Goal: Task Accomplishment & Management: Manage account settings

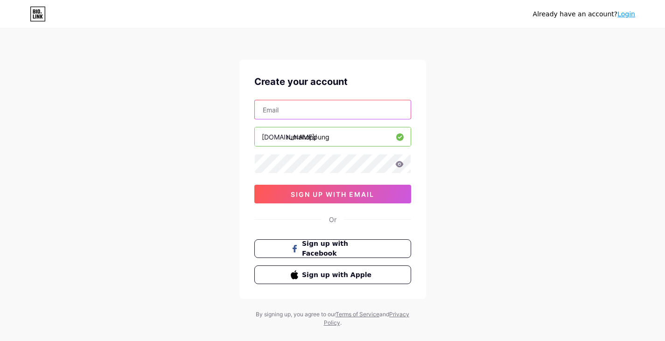
click at [324, 112] on input "text" at bounding box center [333, 109] width 156 height 19
type input "[EMAIL_ADDRESS][DOMAIN_NAME]"
click at [400, 165] on icon at bounding box center [399, 164] width 8 height 7
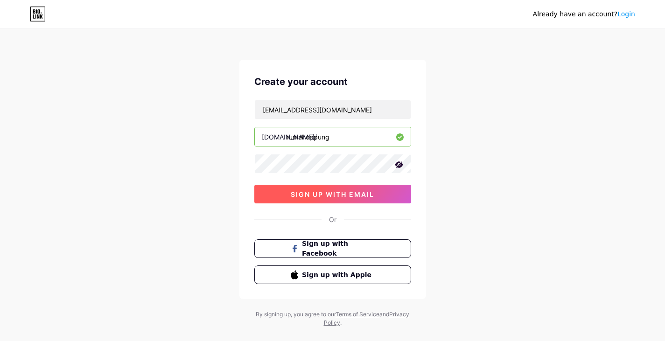
click at [364, 202] on button "sign up with email" at bounding box center [332, 194] width 157 height 19
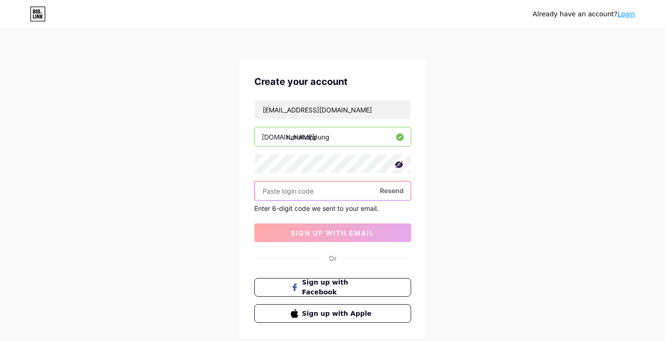
click at [330, 195] on input "text" at bounding box center [333, 191] width 156 height 19
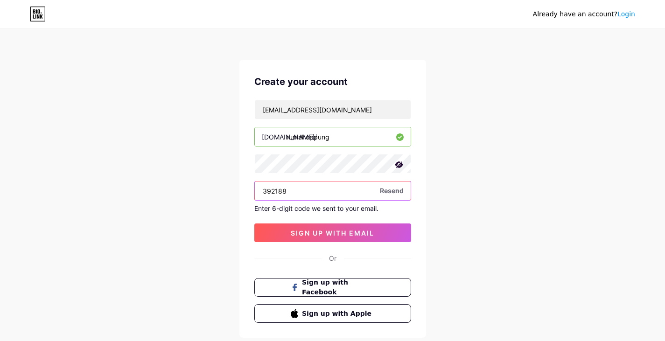
type input "392188"
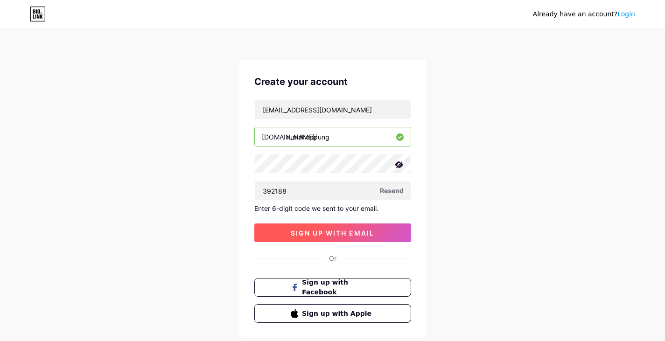
click at [326, 232] on span "sign up with email" at bounding box center [333, 233] width 84 height 8
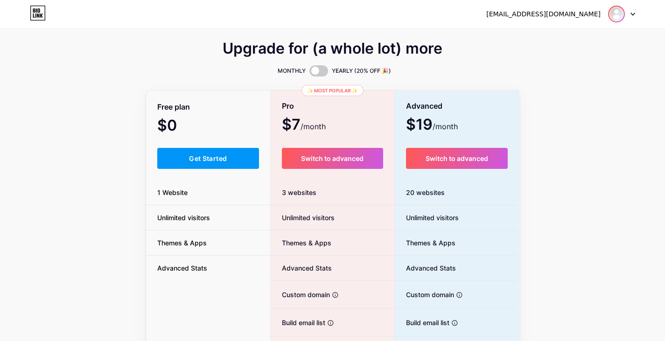
click at [615, 17] on img at bounding box center [616, 14] width 15 height 15
click at [570, 38] on link "Dashboard" at bounding box center [577, 38] width 116 height 25
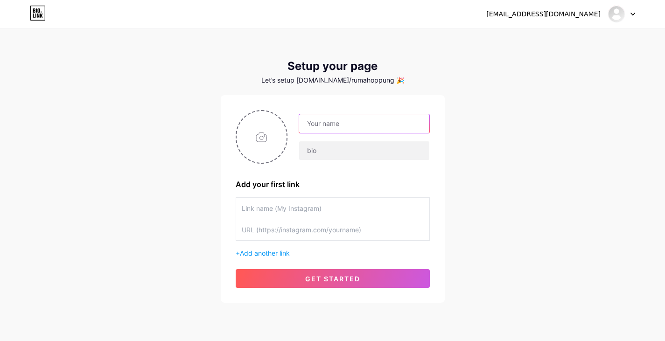
click at [380, 120] on input "text" at bounding box center [364, 123] width 130 height 19
type input "Kost Rumah Oppung"
click at [283, 253] on span "Add another link" at bounding box center [265, 253] width 50 height 8
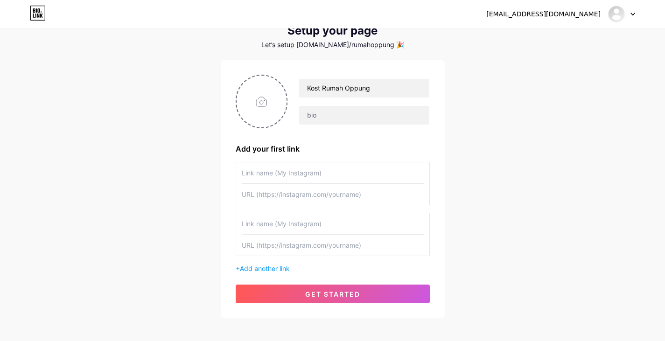
scroll to position [47, 0]
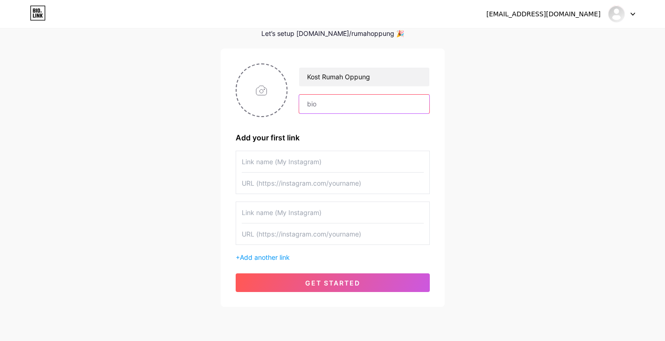
click at [319, 106] on input "text" at bounding box center [364, 104] width 130 height 19
type input "Tempat Istirahat yang Nyaman"
click at [249, 84] on input "file" at bounding box center [262, 90] width 50 height 52
type input "C:\fakepath\logo rumah oppung - no tl.PNG"
click at [271, 150] on div "Kost Rumah Oppung Tempat Istirahat yang Nyaman Add your first link + Add anothe…" at bounding box center [333, 177] width 194 height 229
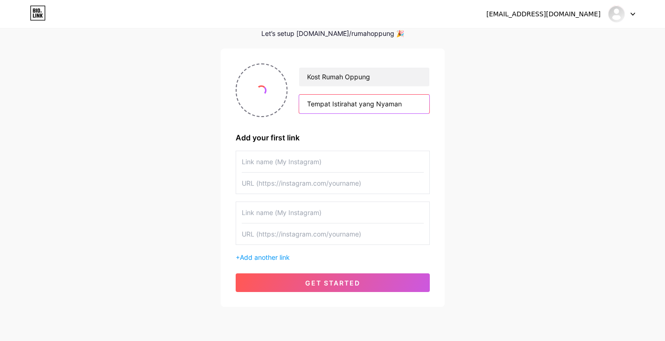
click at [396, 107] on input "Tempat Istirahat yang Nyaman" at bounding box center [364, 104] width 130 height 19
type input "Tempat Istirahat yang Tenang"
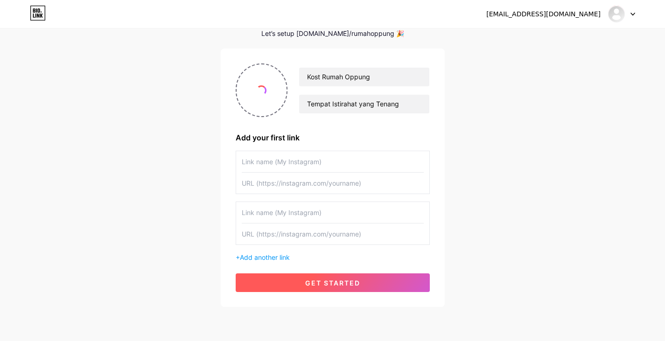
click at [325, 280] on span "get started" at bounding box center [332, 283] width 55 height 8
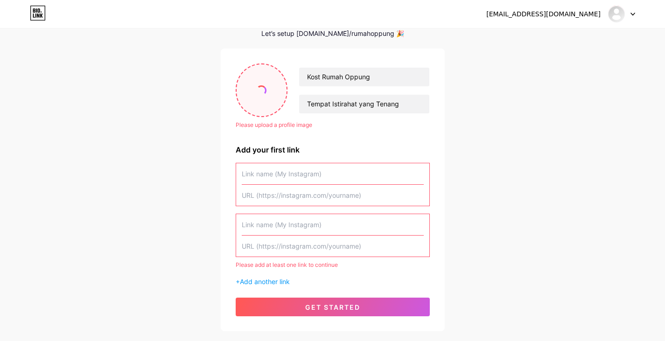
click at [263, 100] on input "file" at bounding box center [262, 90] width 50 height 52
type input "C:\fakepath\logo rumah oppung - logo.PNG"
click at [313, 178] on input "text" at bounding box center [333, 173] width 182 height 21
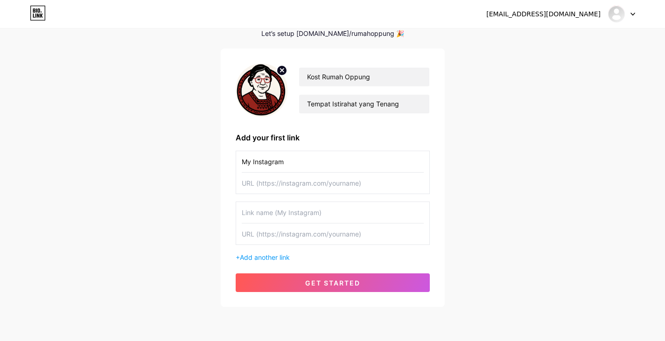
type input "My Instagram"
paste input "[URL][DOMAIN_NAME]"
type input "[URL][DOMAIN_NAME]"
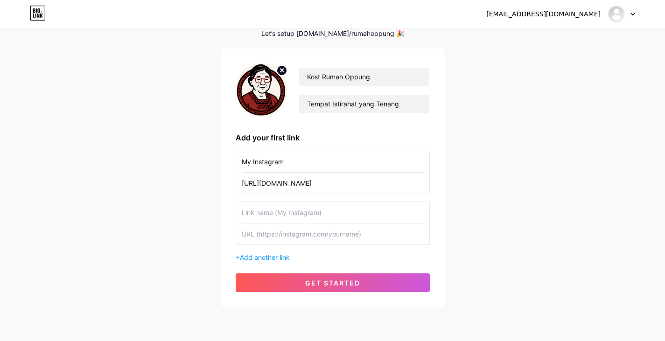
click at [252, 162] on input "My Instagram" at bounding box center [333, 161] width 182 height 21
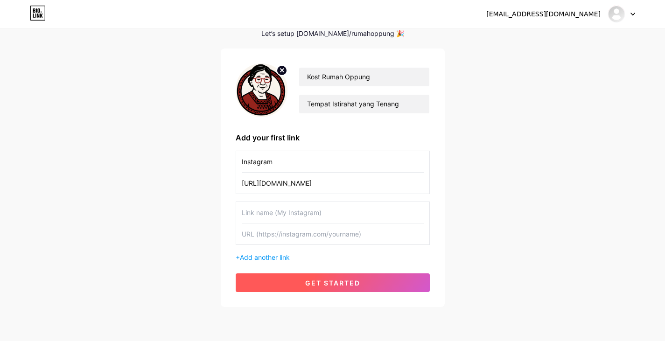
type input "Instagram"
click at [323, 289] on button "get started" at bounding box center [333, 283] width 194 height 19
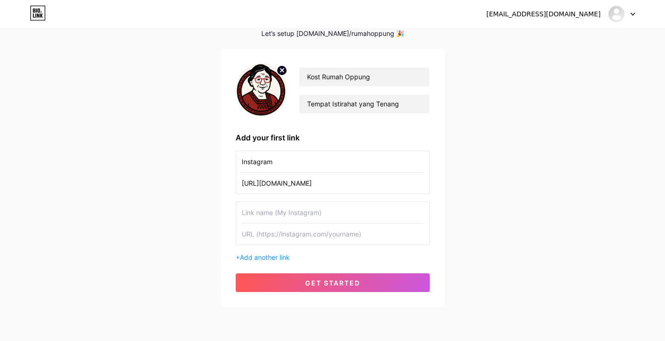
scroll to position [29, 0]
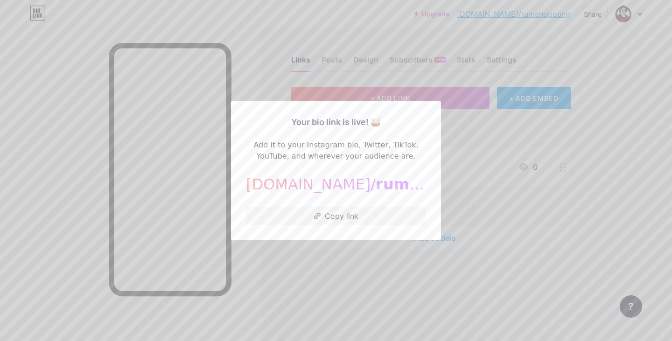
click at [506, 136] on div at bounding box center [336, 170] width 672 height 341
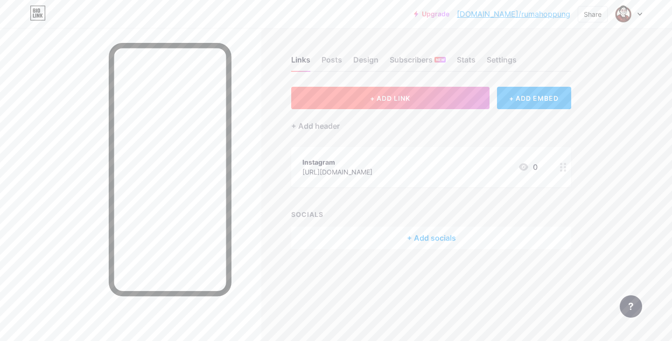
click at [436, 102] on button "+ ADD LINK" at bounding box center [390, 98] width 198 height 22
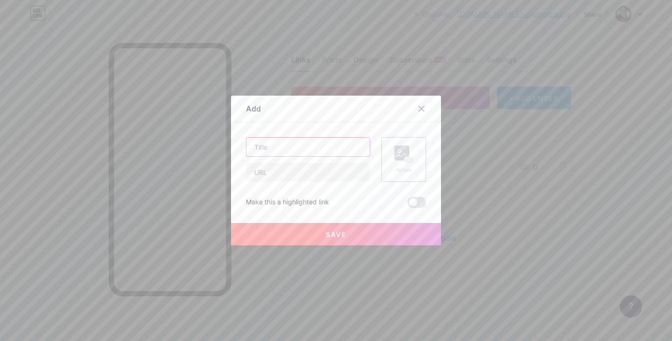
click at [315, 151] on input "text" at bounding box center [307, 147] width 123 height 19
type input "Whatsapp"
type input "[DOMAIN_NAME][URL]"
click at [340, 234] on span "Save" at bounding box center [336, 235] width 21 height 8
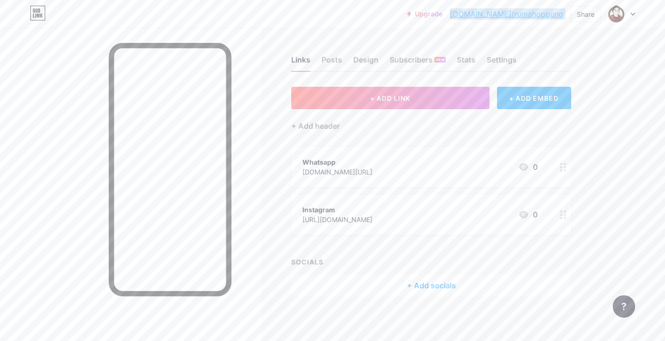
drag, startPoint x: 485, startPoint y: 13, endPoint x: 568, endPoint y: 24, distance: 83.3
click at [568, 24] on div "Upgrade [DOMAIN_NAME]/rumaho... [DOMAIN_NAME]/rumahoppung Share Switch accounts…" at bounding box center [332, 14] width 665 height 28
copy div "[DOMAIN_NAME]/rumahoppung Share Switch accounts Kost Rumah Oppung [DOMAIN_NAME]…"
click at [446, 284] on div "+ Add socials" at bounding box center [431, 285] width 280 height 22
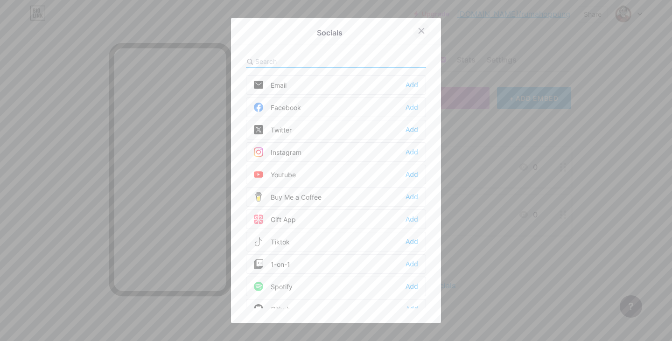
click at [423, 32] on div at bounding box center [421, 30] width 17 height 17
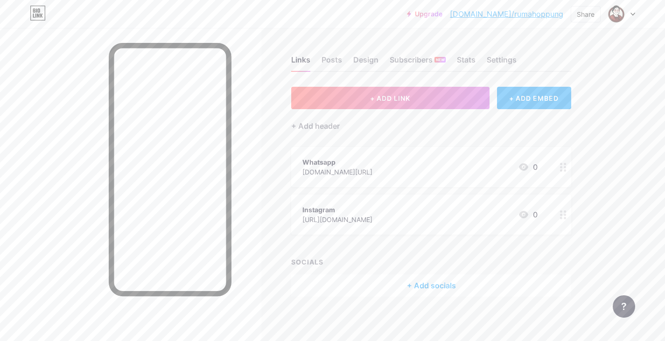
click at [406, 225] on div "Instagram [URL][DOMAIN_NAME] 0" at bounding box center [431, 215] width 280 height 40
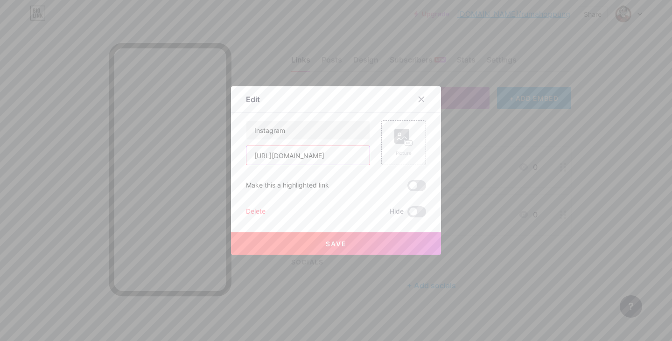
click at [347, 159] on input "[URL][DOMAIN_NAME]" at bounding box center [307, 155] width 123 height 19
click at [363, 240] on button "Save" at bounding box center [336, 243] width 210 height 22
click at [421, 95] on div at bounding box center [421, 99] width 17 height 17
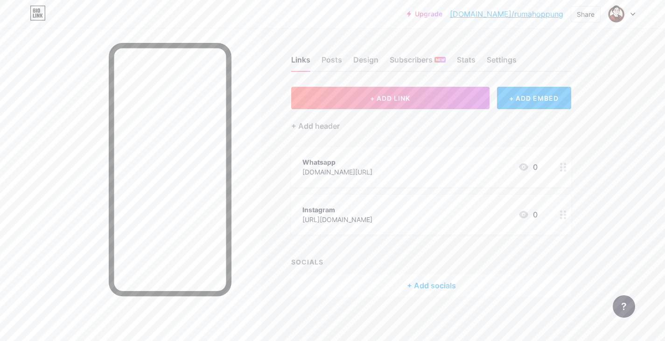
click at [409, 288] on div "+ Add socials" at bounding box center [431, 285] width 280 height 22
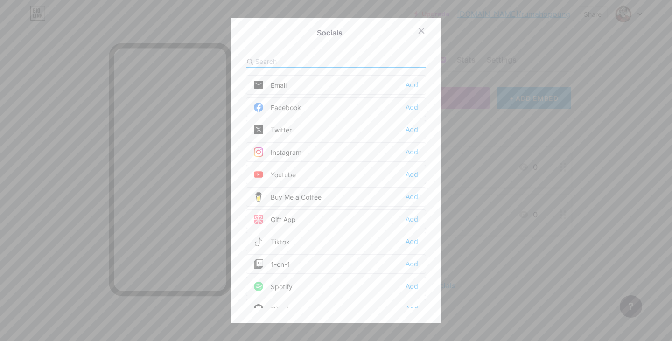
click at [295, 156] on div "Instagram" at bounding box center [278, 152] width 48 height 9
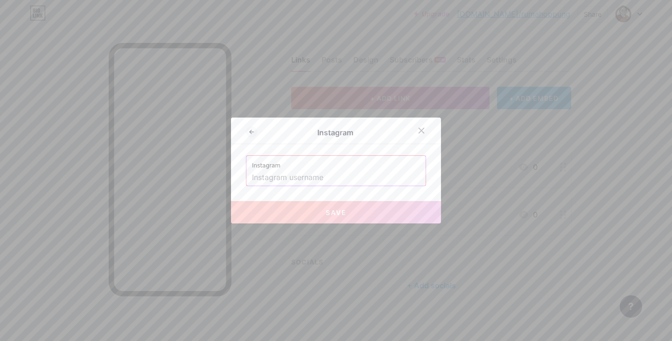
click at [333, 181] on input "text" at bounding box center [336, 178] width 168 height 16
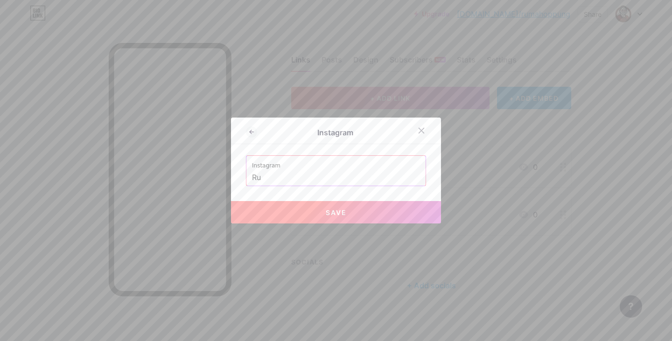
type input "R"
click at [335, 207] on button "Save" at bounding box center [336, 212] width 210 height 22
type input "[URL][DOMAIN_NAME] Rumah Oppung"
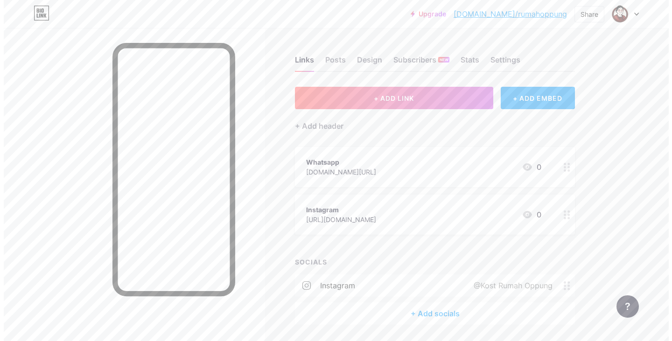
scroll to position [30, 0]
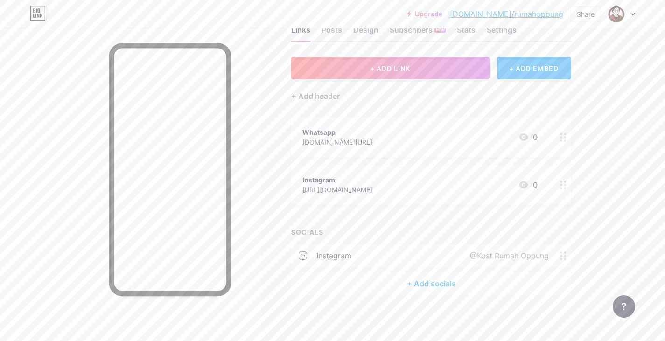
click at [498, 260] on div "@Kost Rumah Oppung" at bounding box center [507, 255] width 105 height 11
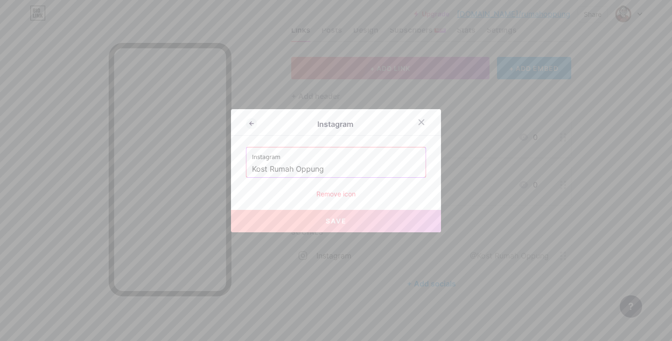
drag, startPoint x: 321, startPoint y: 168, endPoint x: 226, endPoint y: 169, distance: 94.3
click at [226, 169] on div "Instagram Instagram Kost Rumah Oppung Remove icon Save" at bounding box center [336, 170] width 672 height 341
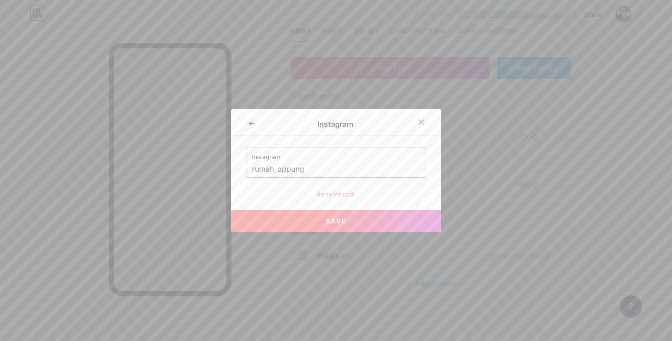
click at [353, 229] on button "Save" at bounding box center [336, 221] width 210 height 22
type input "[URL][DOMAIN_NAME]"
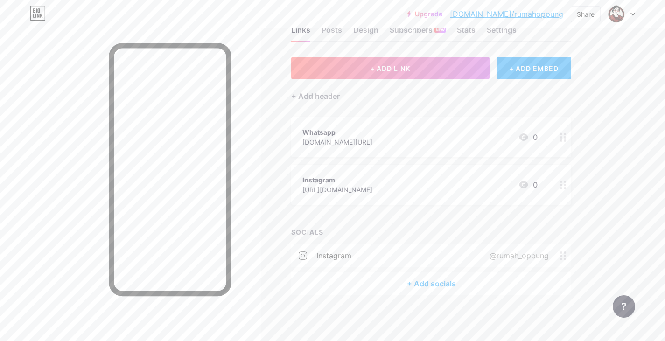
click at [418, 283] on div "+ Add socials" at bounding box center [431, 284] width 280 height 22
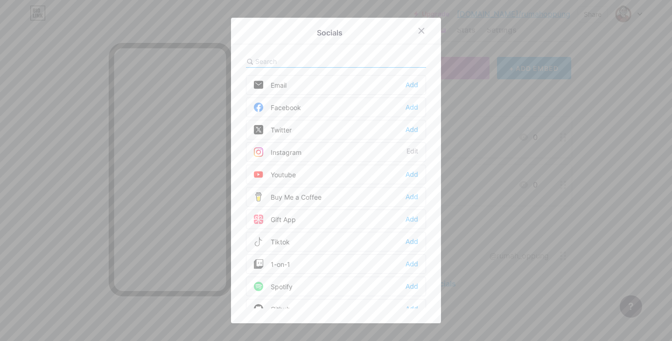
click at [294, 240] on div "Tiktok Add" at bounding box center [336, 242] width 180 height 20
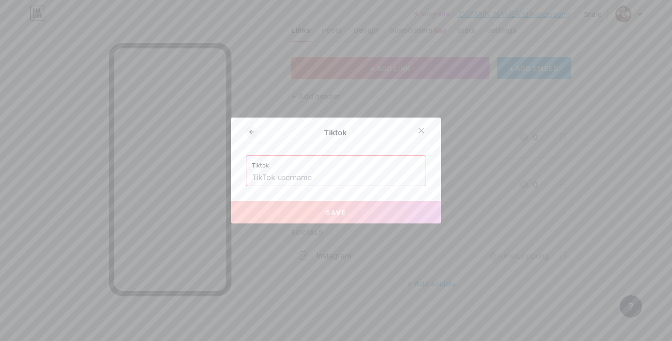
click at [301, 176] on input "text" at bounding box center [336, 178] width 168 height 16
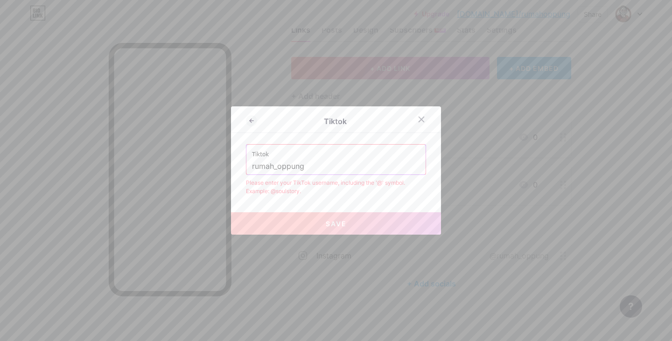
click at [252, 166] on input "rumah_oppung" at bounding box center [336, 167] width 168 height 16
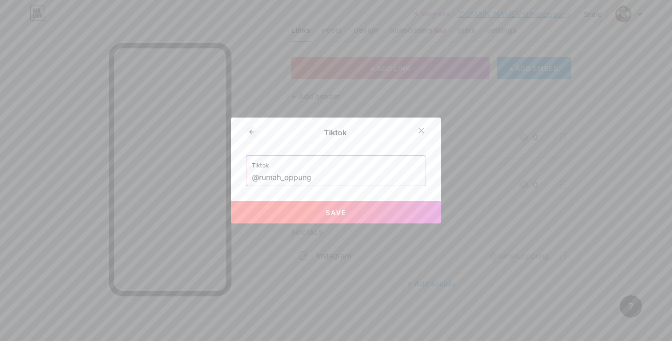
click at [328, 211] on span "Save" at bounding box center [336, 213] width 21 height 8
type input "[URL][DOMAIN_NAME]"
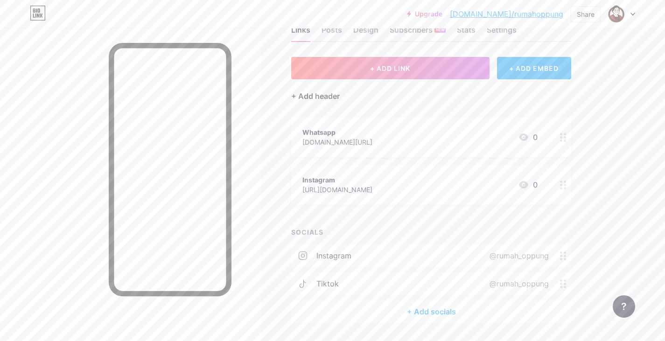
click at [323, 98] on div "+ Add header" at bounding box center [315, 96] width 49 height 11
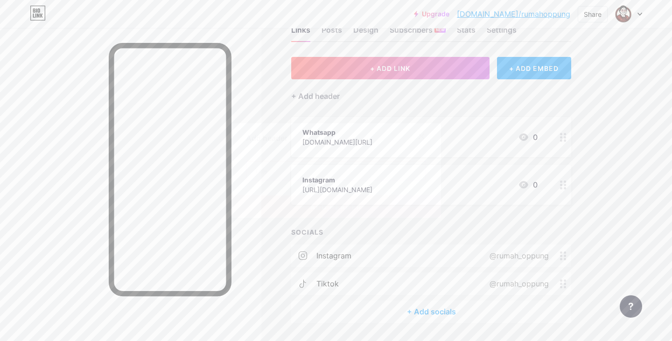
click at [305, 176] on input "text" at bounding box center [335, 171] width 179 height 19
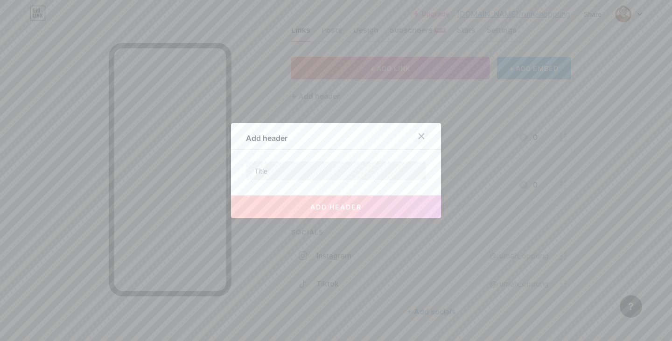
click at [418, 139] on icon at bounding box center [421, 136] width 7 height 7
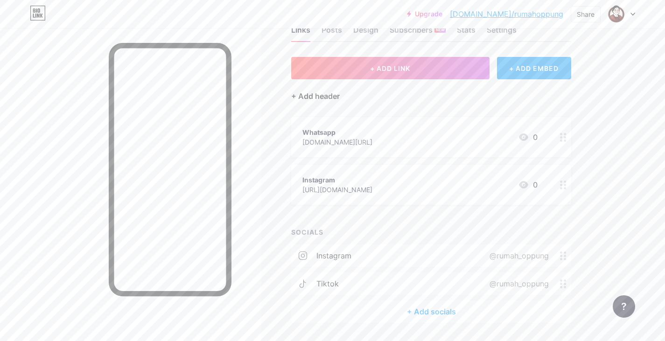
click at [333, 95] on div "+ Add header" at bounding box center [315, 96] width 49 height 11
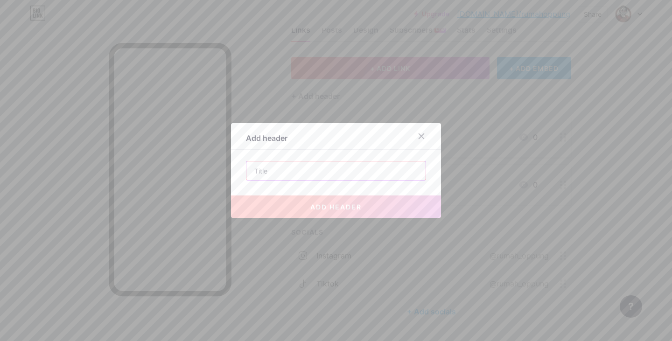
click at [312, 170] on input "text" at bounding box center [335, 171] width 179 height 19
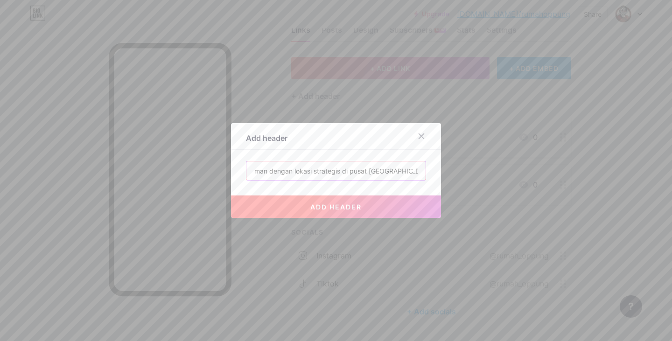
scroll to position [0, 0]
click at [330, 165] on input "Kost yang nyaman dengan lokasi strategis di pusat [GEOGRAPHIC_DATA]" at bounding box center [335, 171] width 179 height 19
paste input "Rumah Oppung – Pilihan Tepat untuk Kost yang Nyaman dan Strategis"
type input "Rumah Oppung – Pilihan Tepat untuk Kost yang Nyaman dan Strategis"
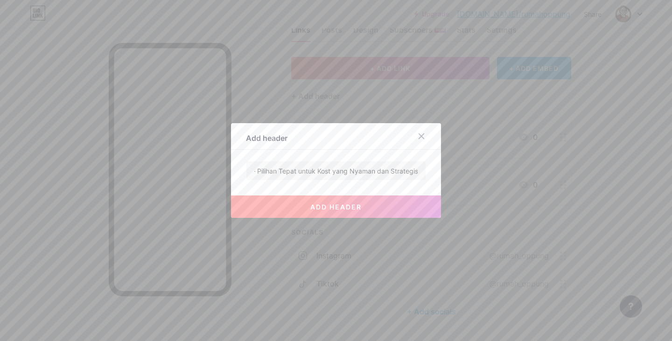
click at [351, 204] on span "add header" at bounding box center [335, 207] width 51 height 8
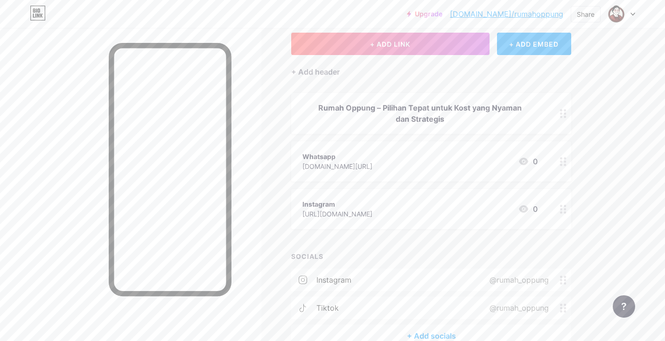
scroll to position [13, 0]
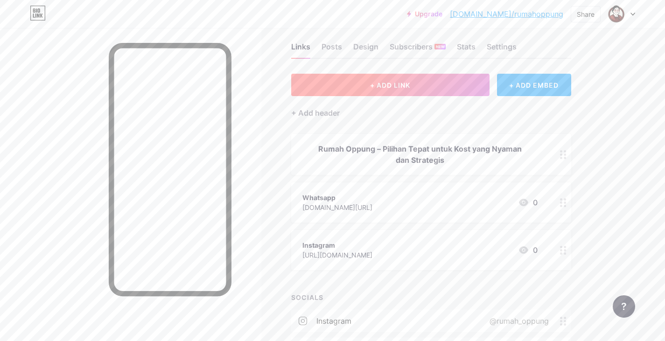
click at [395, 92] on button "+ ADD LINK" at bounding box center [390, 85] width 198 height 22
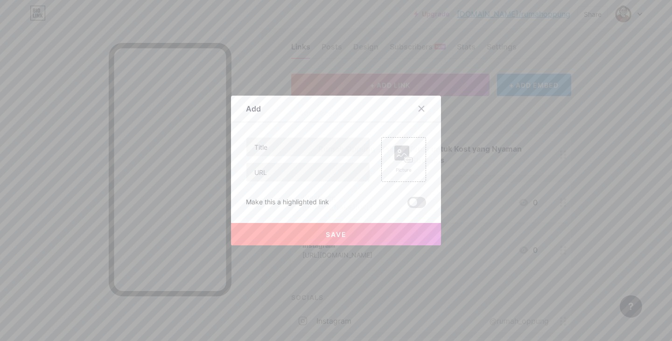
click at [418, 109] on icon at bounding box center [421, 108] width 7 height 7
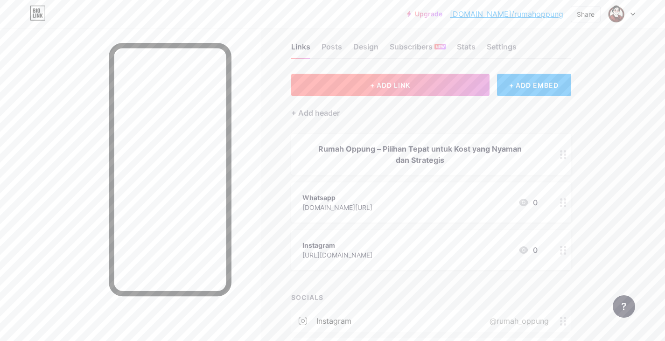
click at [399, 91] on button "+ ADD LINK" at bounding box center [390, 85] width 198 height 22
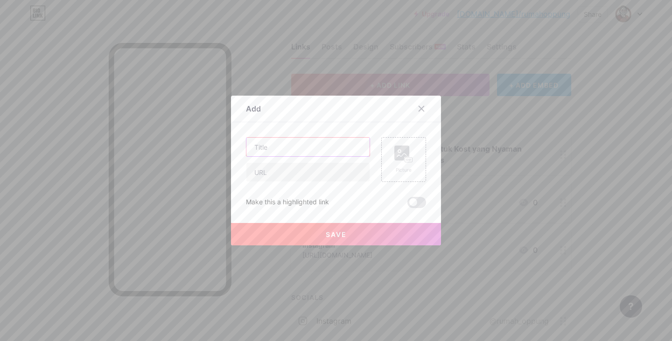
click at [326, 140] on input "text" at bounding box center [307, 147] width 123 height 19
type input "Tiktok"
type input "[DOMAIN_NAME][URL]"
click at [338, 236] on span "Save" at bounding box center [336, 235] width 21 height 8
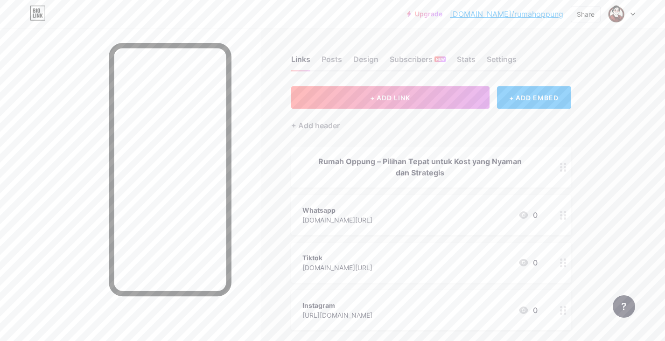
scroll to position [0, 0]
click at [334, 60] on div "Posts" at bounding box center [332, 62] width 21 height 17
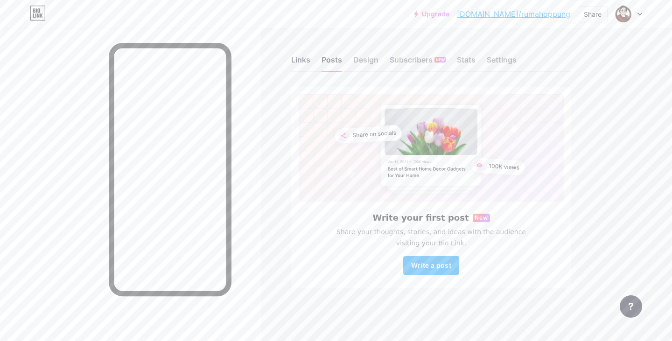
click at [298, 56] on div "Links" at bounding box center [300, 62] width 19 height 17
